Goal: Task Accomplishment & Management: Complete application form

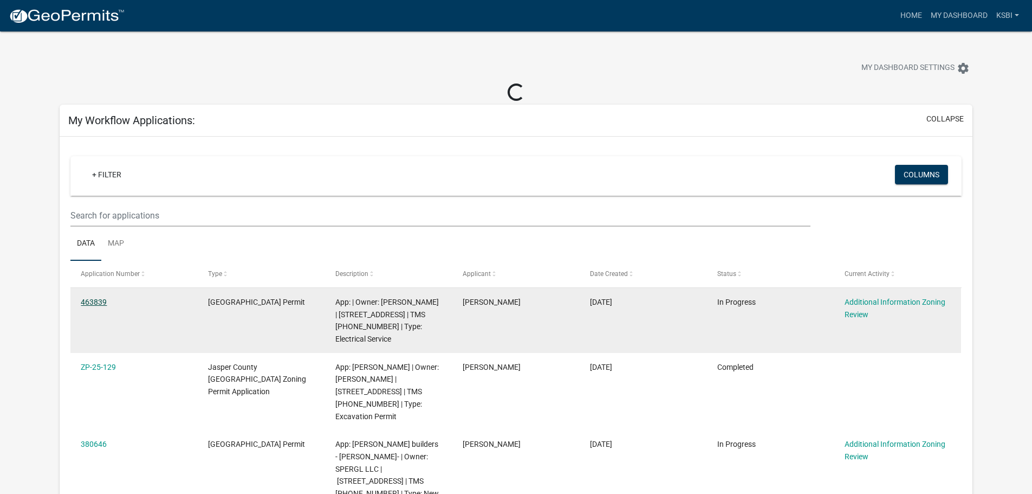
click at [95, 304] on link "463839" at bounding box center [94, 301] width 26 height 9
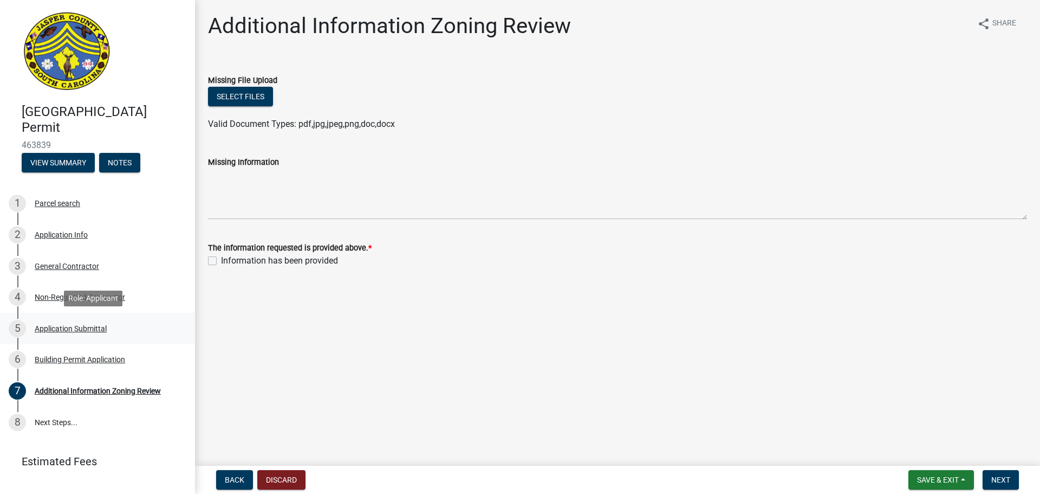
click at [58, 326] on div "Application Submittal" at bounding box center [71, 329] width 72 height 8
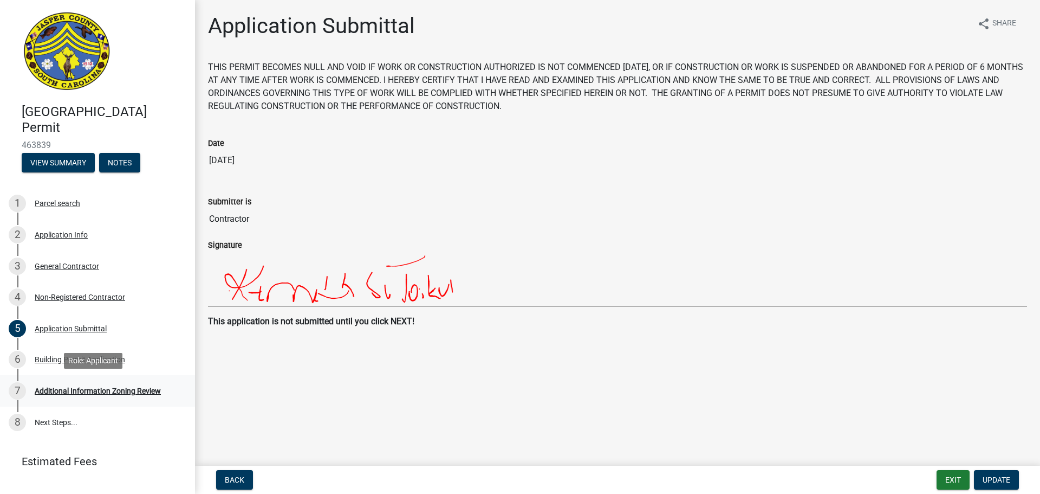
click at [91, 390] on div "Additional Information Zoning Review" at bounding box center [98, 391] width 126 height 8
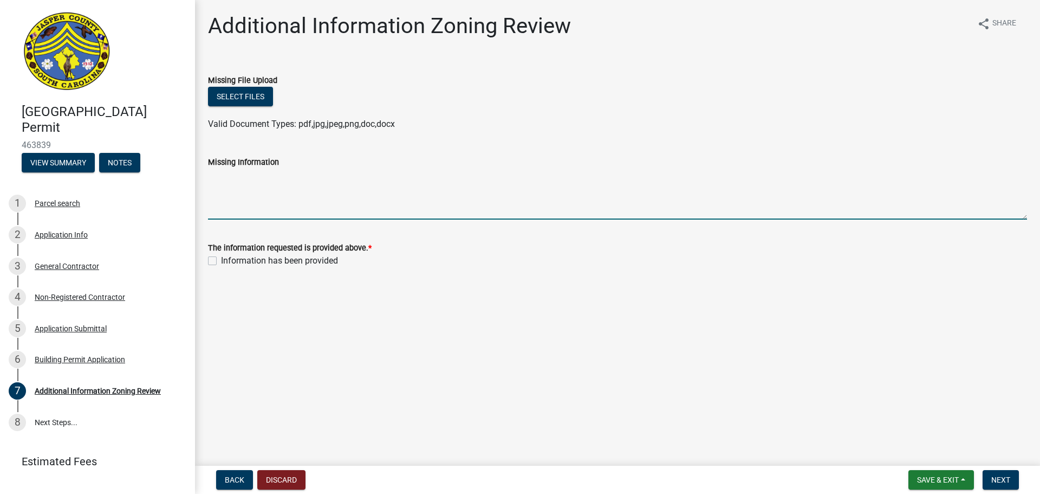
click at [231, 199] on textarea "Missing Information" at bounding box center [617, 193] width 819 height 51
click at [80, 356] on div "Building Permit Application" at bounding box center [80, 359] width 90 height 8
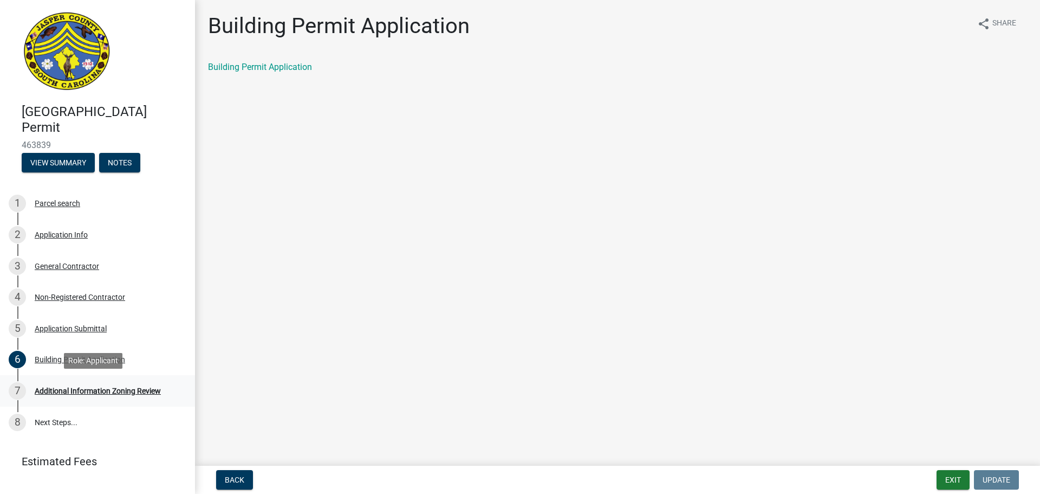
click at [88, 395] on div "7 Additional Information Zoning Review" at bounding box center [93, 390] width 169 height 17
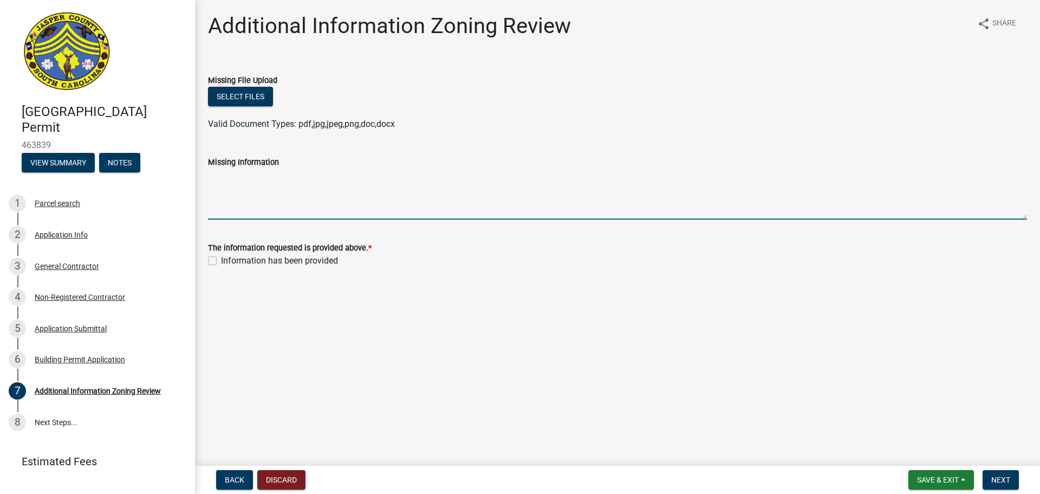
click at [219, 207] on textarea "Missing Information" at bounding box center [617, 193] width 819 height 51
type textarea "power for future irrigation well"
click at [221, 264] on label "Information has been provided" at bounding box center [279, 260] width 117 height 13
click at [221, 261] on input "Information has been provided" at bounding box center [224, 257] width 7 height 7
checkbox input "true"
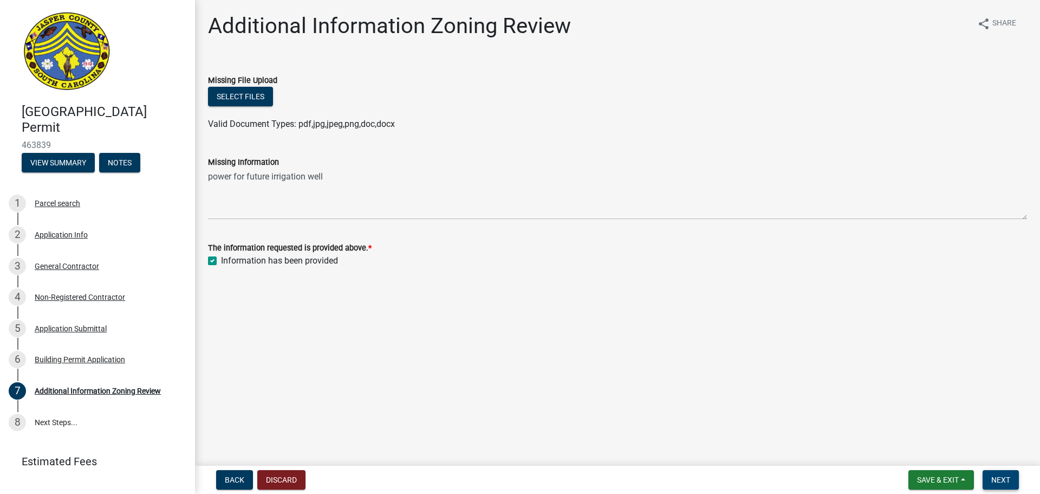
click at [991, 483] on span "Next" at bounding box center [1000, 479] width 19 height 9
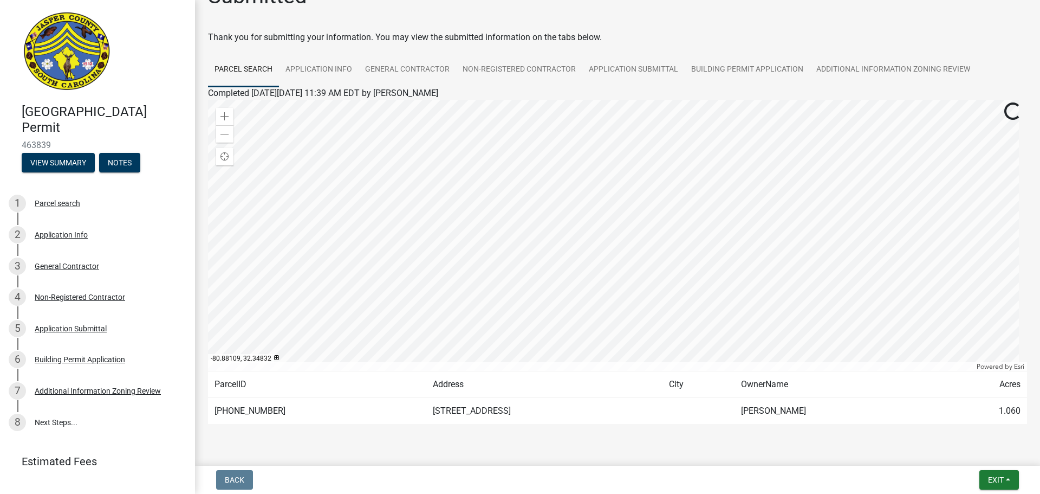
scroll to position [56, 0]
